Goal: Information Seeking & Learning: Learn about a topic

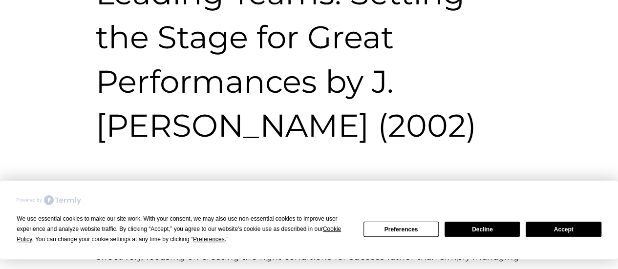
scroll to position [195, 0]
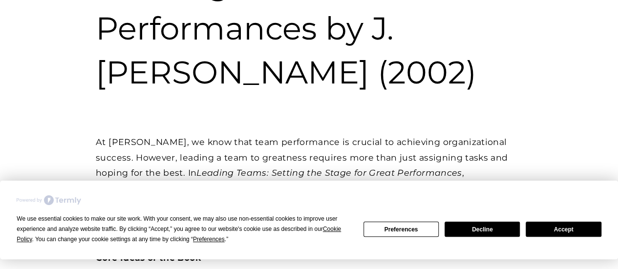
click at [491, 227] on button "Decline" at bounding box center [482, 229] width 75 height 15
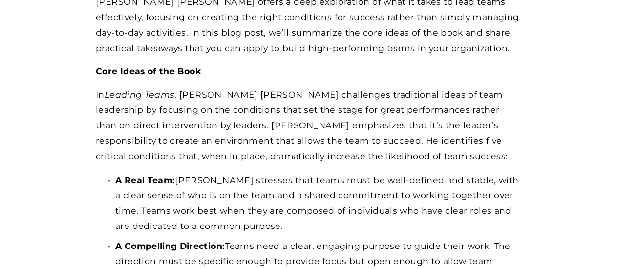
scroll to position [391, 0]
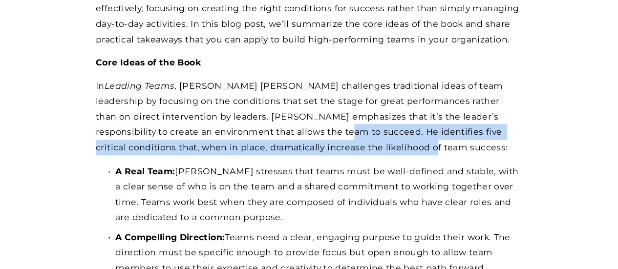
drag, startPoint x: 304, startPoint y: 132, endPoint x: 367, endPoint y: 147, distance: 64.7
click at [367, 147] on p "In Leading Teams , [PERSON_NAME] [PERSON_NAME] challenges traditional ideas of …" at bounding box center [309, 116] width 427 height 77
copy p "He identifies five critical conditions that, when in place, dramatically increa…"
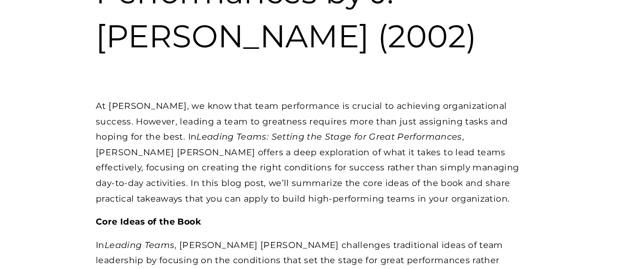
scroll to position [244, 0]
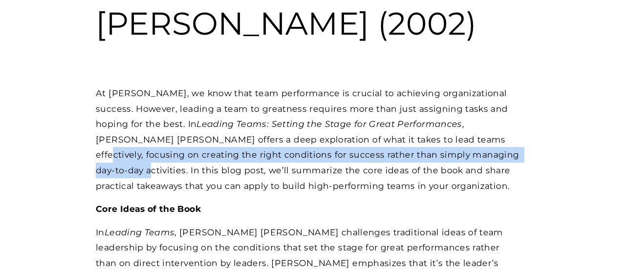
drag, startPoint x: 391, startPoint y: 141, endPoint x: 443, endPoint y: 154, distance: 52.9
click at [443, 154] on p "At [PERSON_NAME], we know that team performance is crucial to achieving organiz…" at bounding box center [309, 140] width 427 height 108
copy p "focusing on creating the right conditions for success rather than simply managi…"
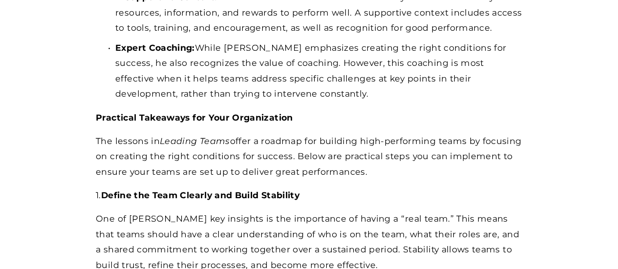
scroll to position [733, 0]
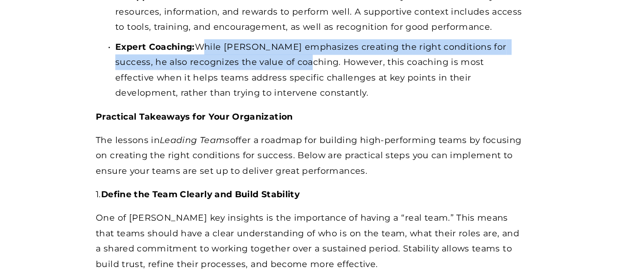
drag, startPoint x: 198, startPoint y: 47, endPoint x: 279, endPoint y: 63, distance: 82.6
click at [279, 63] on p "Expert Coaching: While [PERSON_NAME] emphasizes creating the right conditions f…" at bounding box center [318, 70] width 407 height 62
copy p "While [PERSON_NAME] emphasizes creating the right conditions for success, he al…"
